Goal: Task Accomplishment & Management: Use online tool/utility

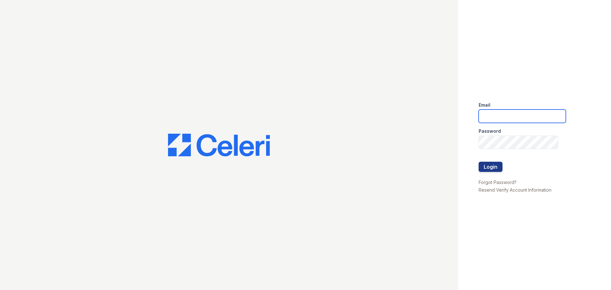
click at [509, 117] on input "email" at bounding box center [522, 116] width 87 height 13
type input "[EMAIL_ADDRESS][DOMAIN_NAME]"
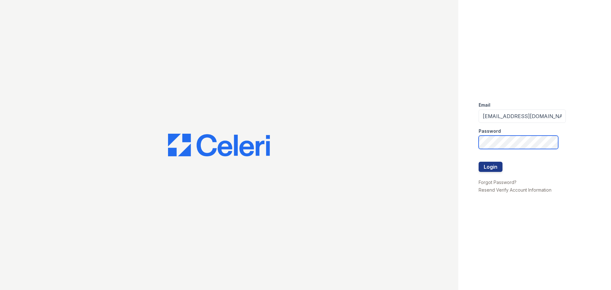
click at [479, 162] on button "Login" at bounding box center [491, 167] width 24 height 10
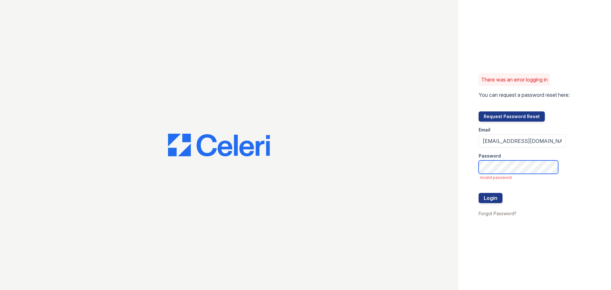
click at [479, 193] on button "Login" at bounding box center [491, 198] width 24 height 10
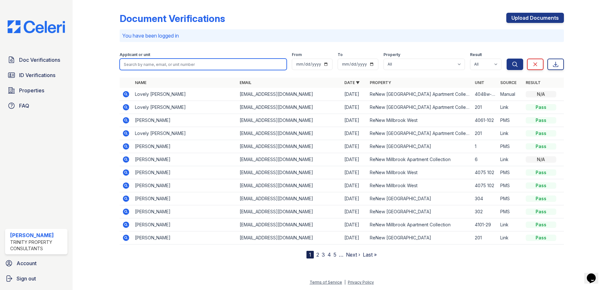
click at [218, 68] on input "search" at bounding box center [203, 64] width 167 height 11
type input "[PERSON_NAME]"
click at [507, 59] on button "Search" at bounding box center [515, 64] width 17 height 11
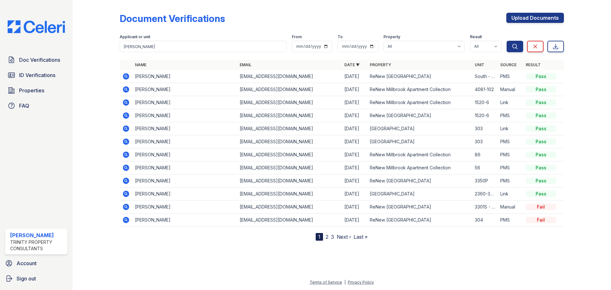
click at [194, 66] on th "Name" at bounding box center [184, 65] width 105 height 10
click at [195, 48] on input "[PERSON_NAME]" at bounding box center [203, 46] width 167 height 11
click at [125, 75] on icon at bounding box center [126, 77] width 8 height 8
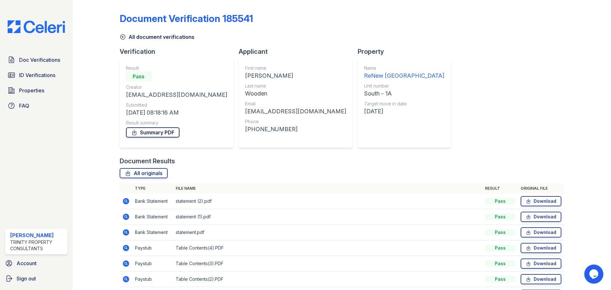
click at [165, 130] on link "Summary PDF" at bounding box center [152, 132] width 53 height 10
